Goal: Task Accomplishment & Management: Use online tool/utility

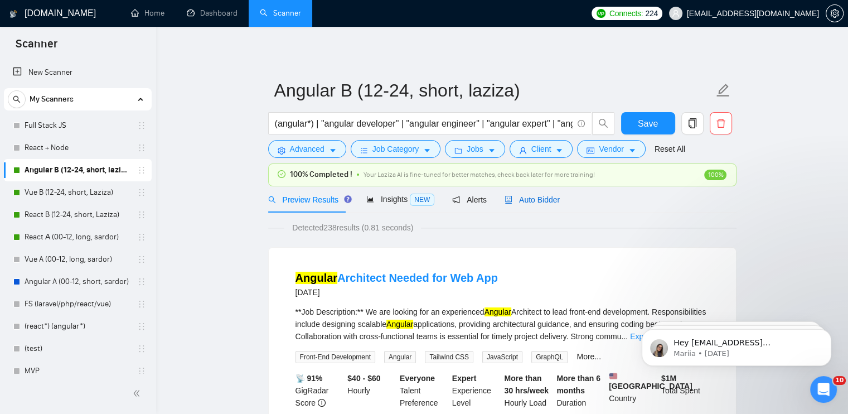
click at [543, 205] on div "Auto Bidder" at bounding box center [531, 199] width 55 height 12
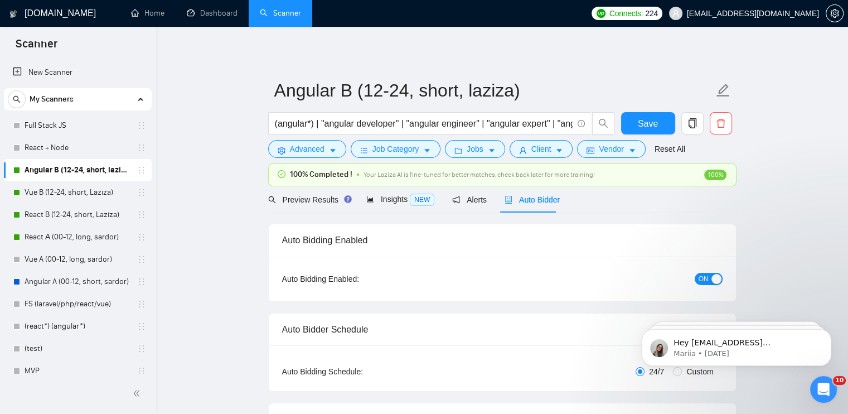
checkbox input "true"
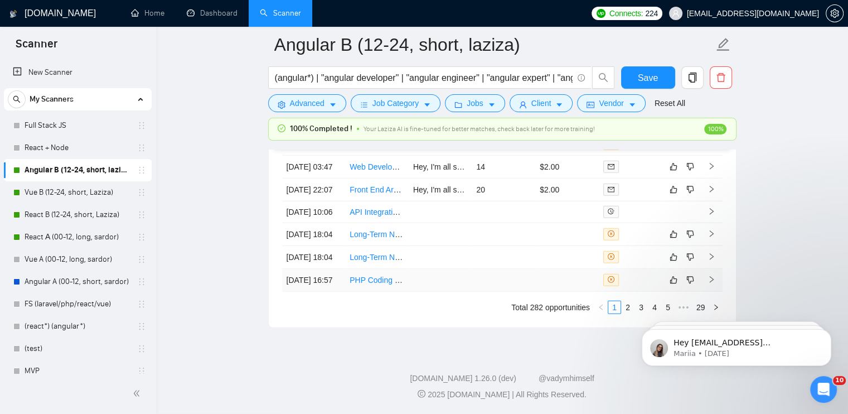
scroll to position [3239, 0]
click at [630, 310] on iframe at bounding box center [736, 344] width 223 height 78
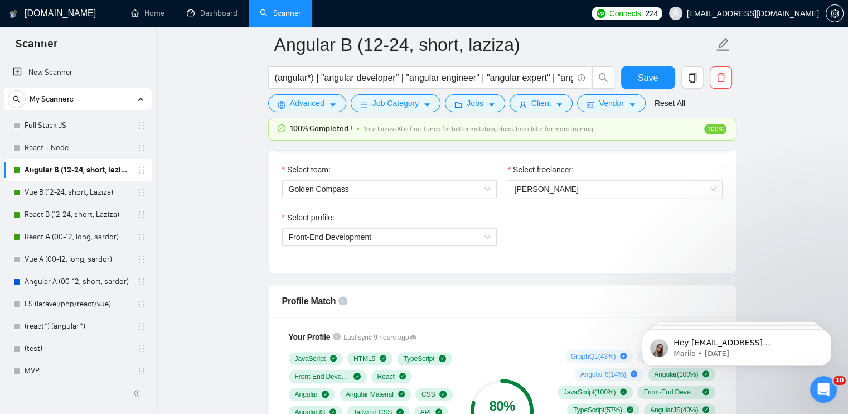
scroll to position [341, 0]
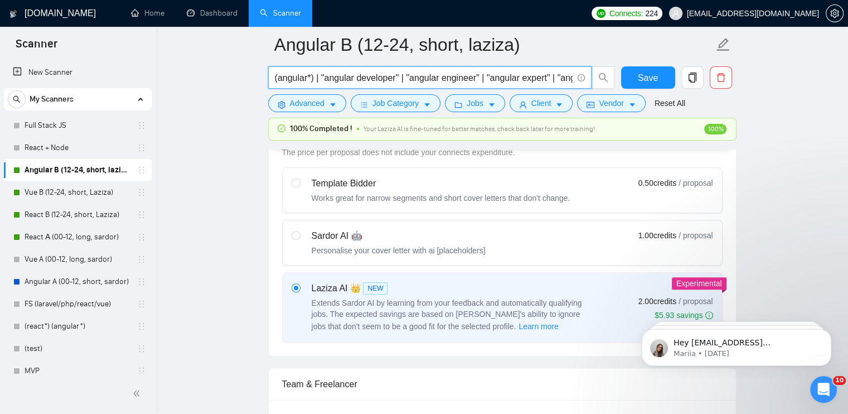
click at [536, 78] on input "(angular*) | "angular developer" | "angular engineer" | "angular expert" | "ang…" at bounding box center [424, 78] width 298 height 14
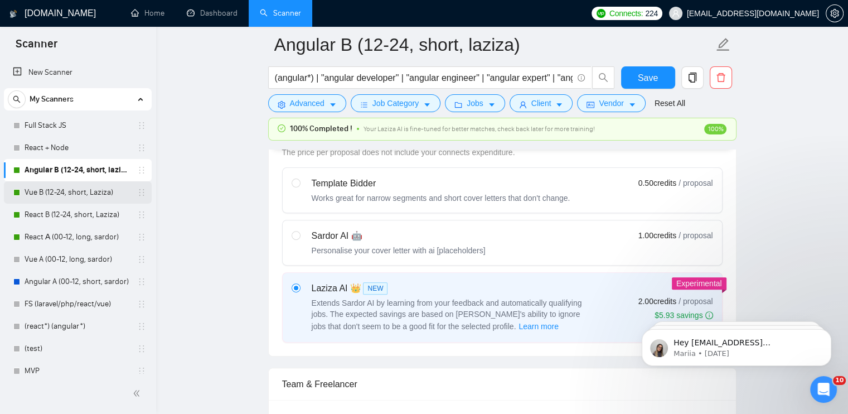
click at [76, 197] on link "Vue B (12-24, short, Laziza)" at bounding box center [78, 192] width 106 height 22
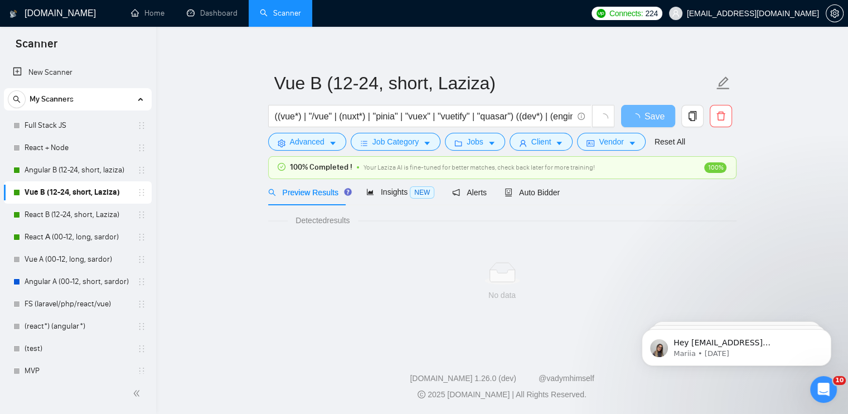
scroll to position [7, 0]
drag, startPoint x: 547, startPoint y: 195, endPoint x: 225, endPoint y: 176, distance: 322.7
click at [547, 195] on span "Auto Bidder" at bounding box center [531, 192] width 55 height 9
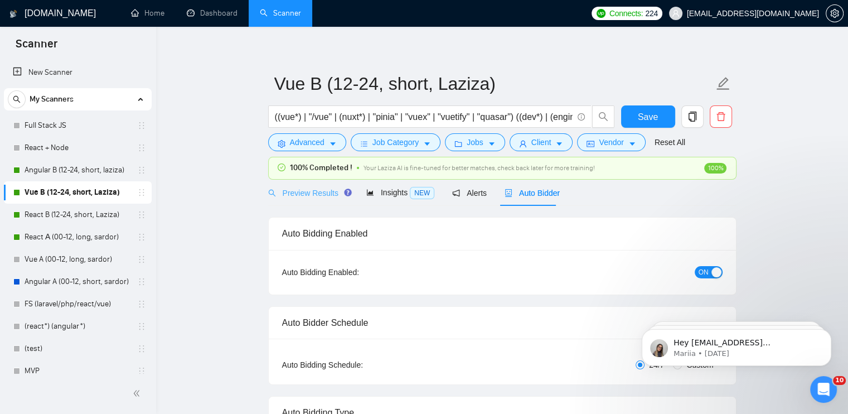
checkbox input "true"
click at [303, 195] on span "Preview Results" at bounding box center [308, 192] width 80 height 9
